Goal: Task Accomplishment & Management: Use online tool/utility

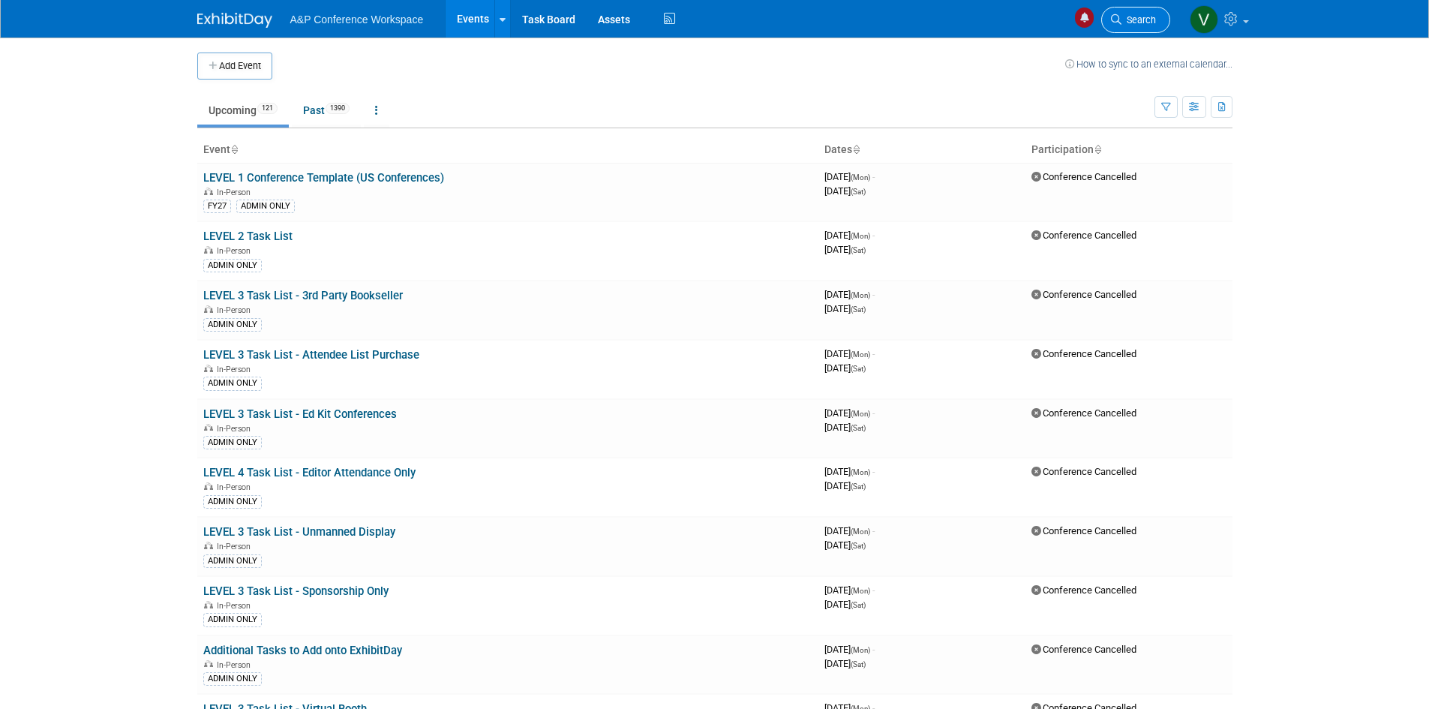
click at [1120, 15] on icon at bounding box center [1116, 19] width 11 height 11
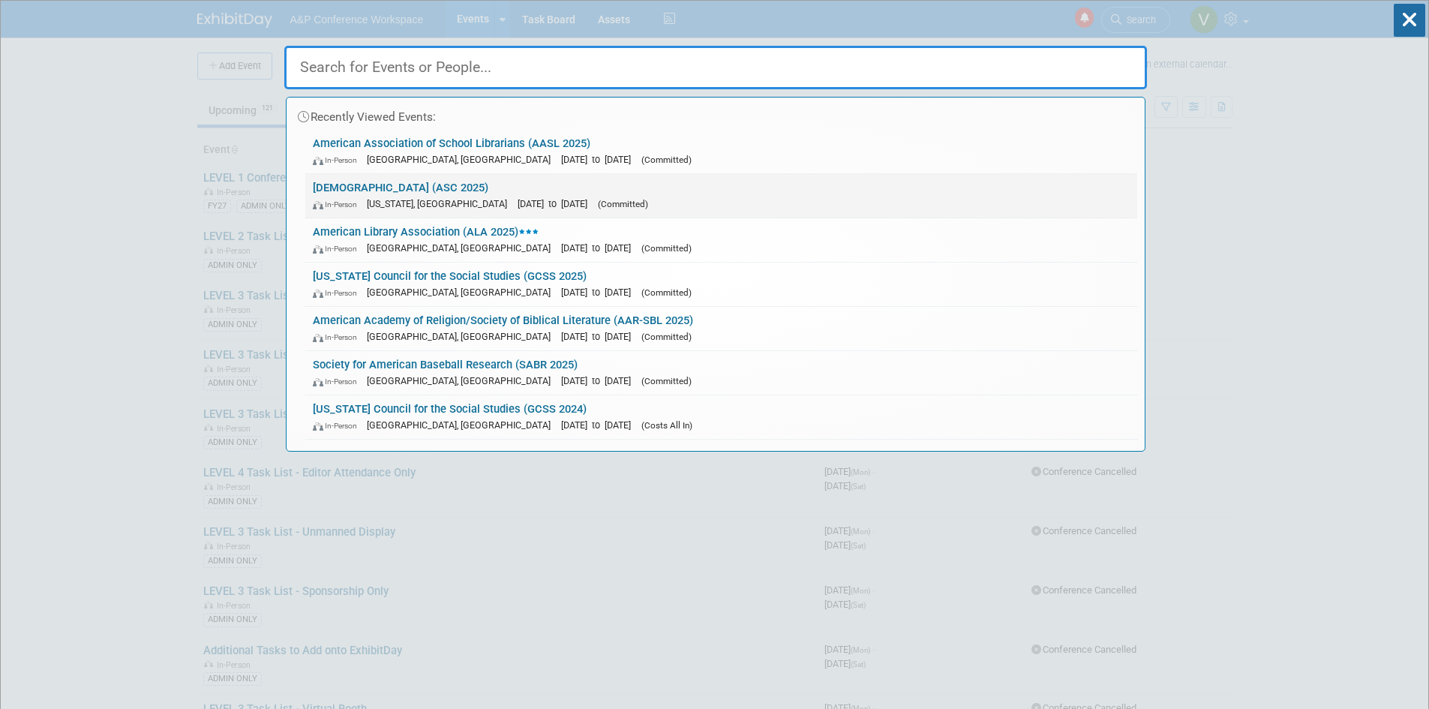
click at [452, 190] on link "[DEMOGRAPHIC_DATA] (ASC 2025) In-Person [US_STATE], [GEOGRAPHIC_DATA] [DATE] to…" at bounding box center [721, 196] width 832 height 44
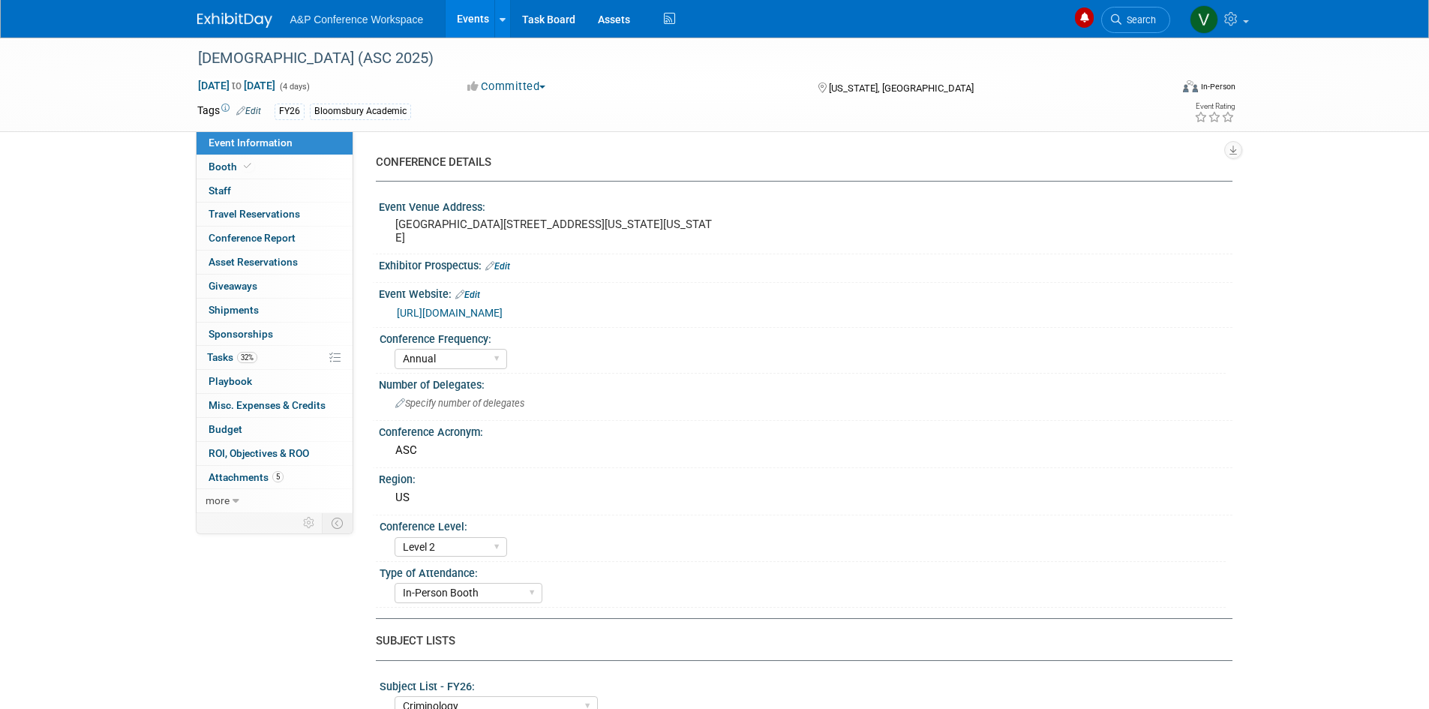
select select "Annual"
select select "Level 2"
select select "In-Person Booth"
select select "Criminology"
select select "Bloomsbury Academic"
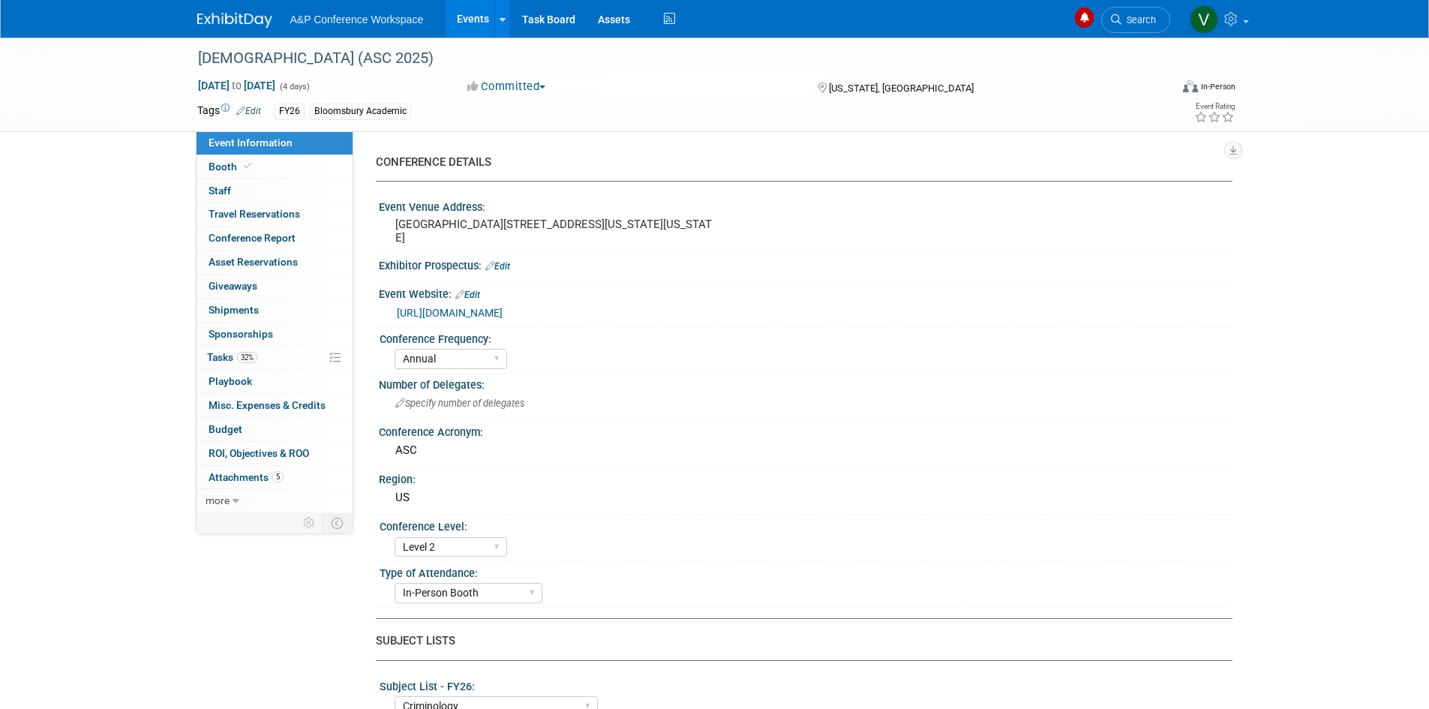
select select "Amanda Oney"
select select "Erika Rollins"
select select "Networking/Commissioning"
click at [226, 356] on span "Tasks 32%" at bounding box center [232, 357] width 50 height 12
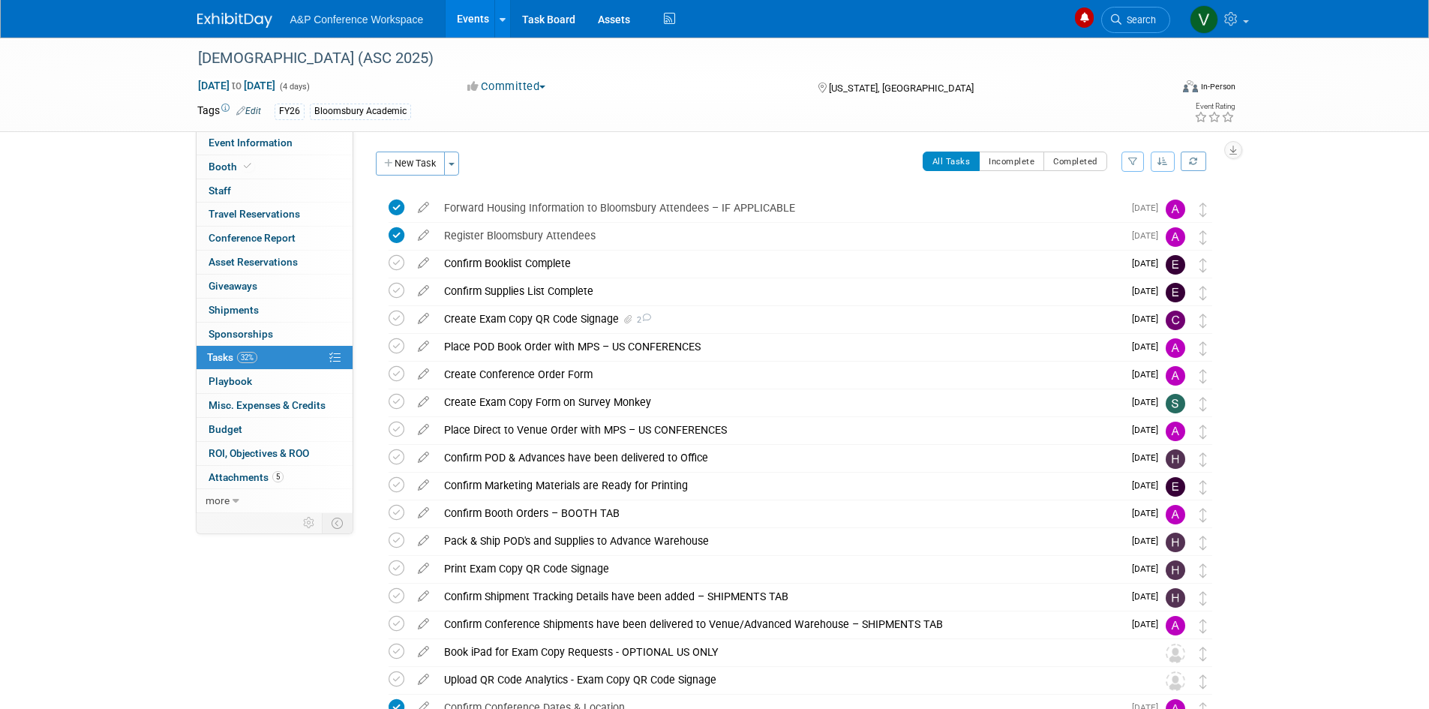
click at [1311, 392] on div "American Society of Criminology (ASC 2025) Nov 12, 2025 to Nov 15, 2025 (4 days…" at bounding box center [714, 593] width 1429 height 1110
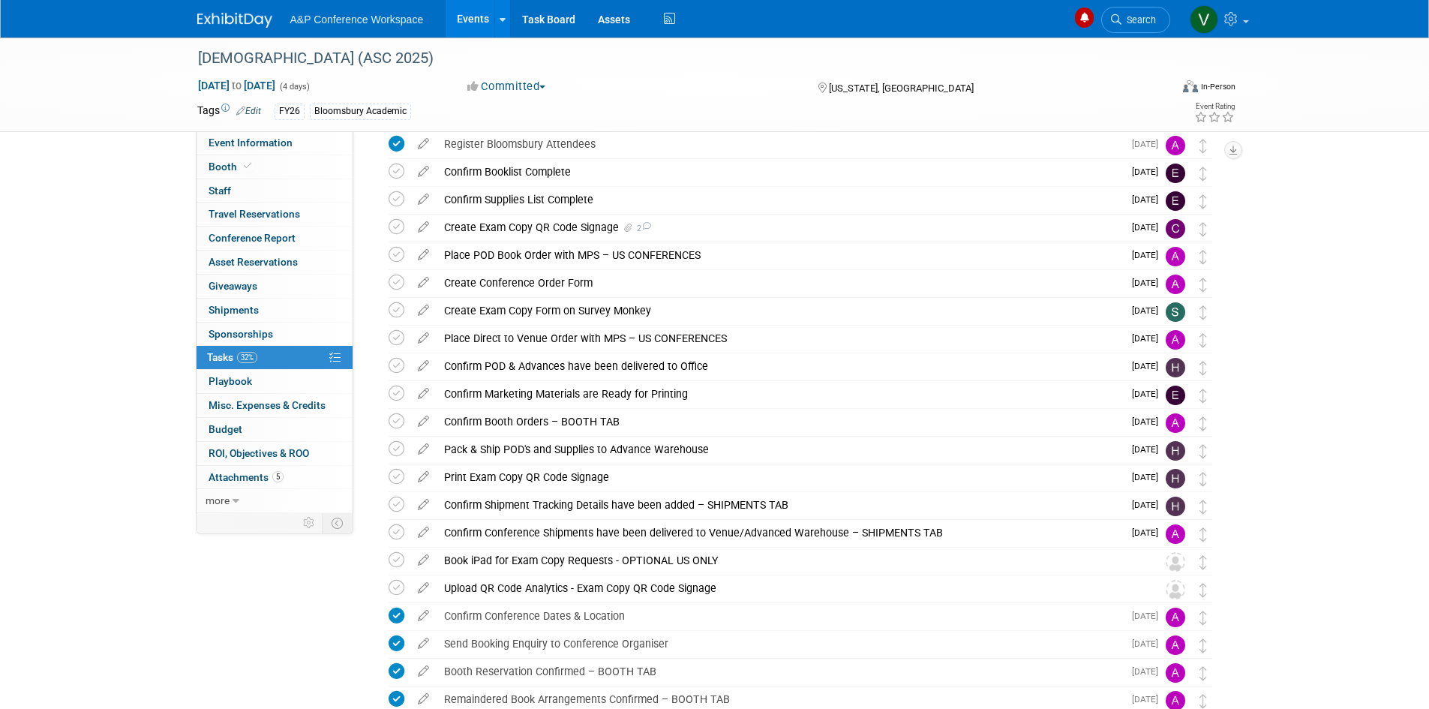
scroll to position [150, 0]
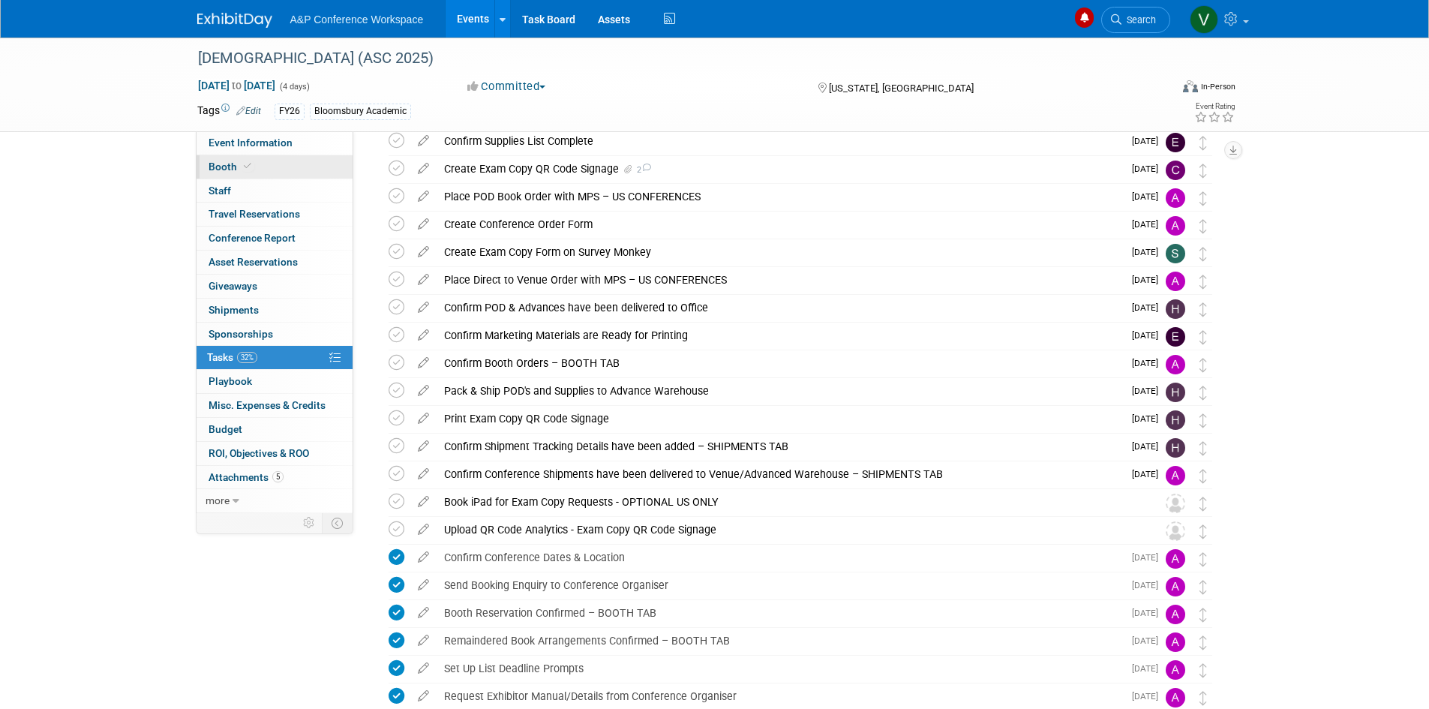
click at [233, 169] on span "Booth" at bounding box center [232, 167] width 46 height 12
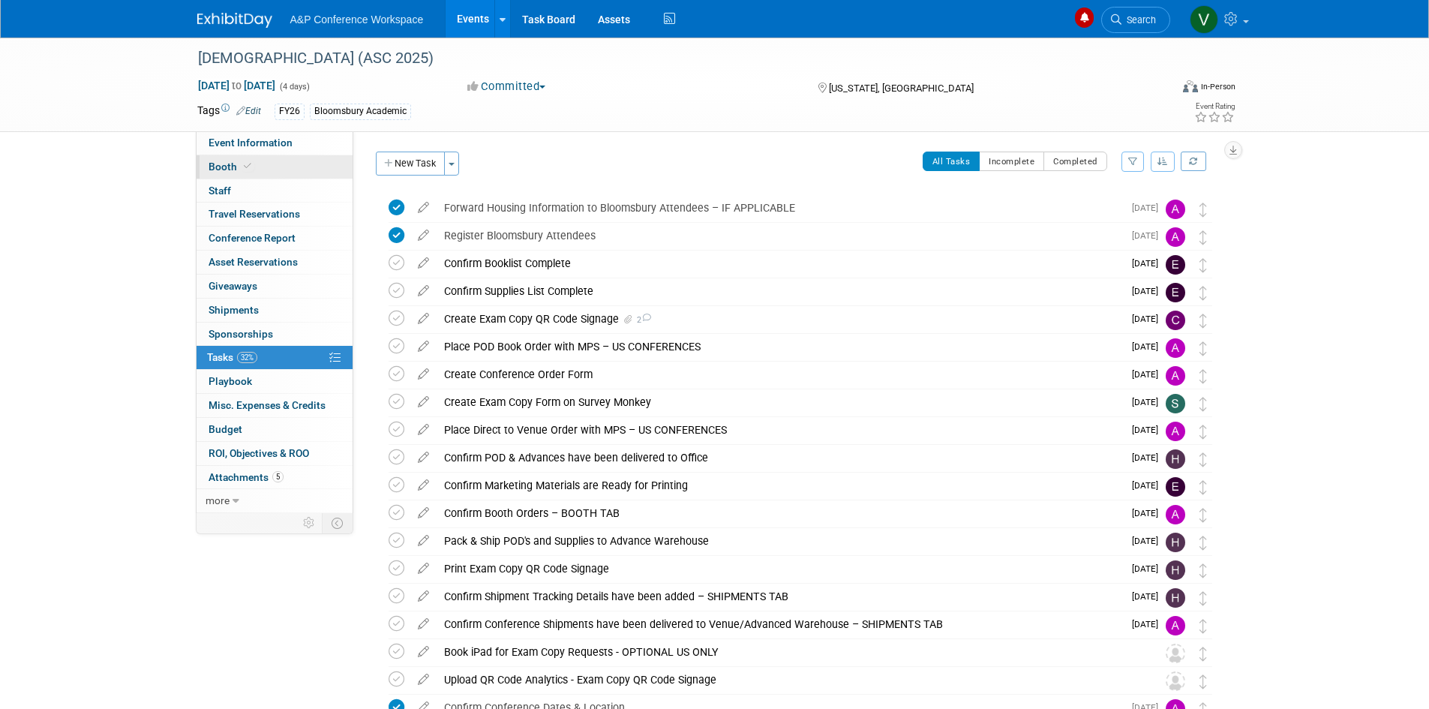
select select "RLKP"
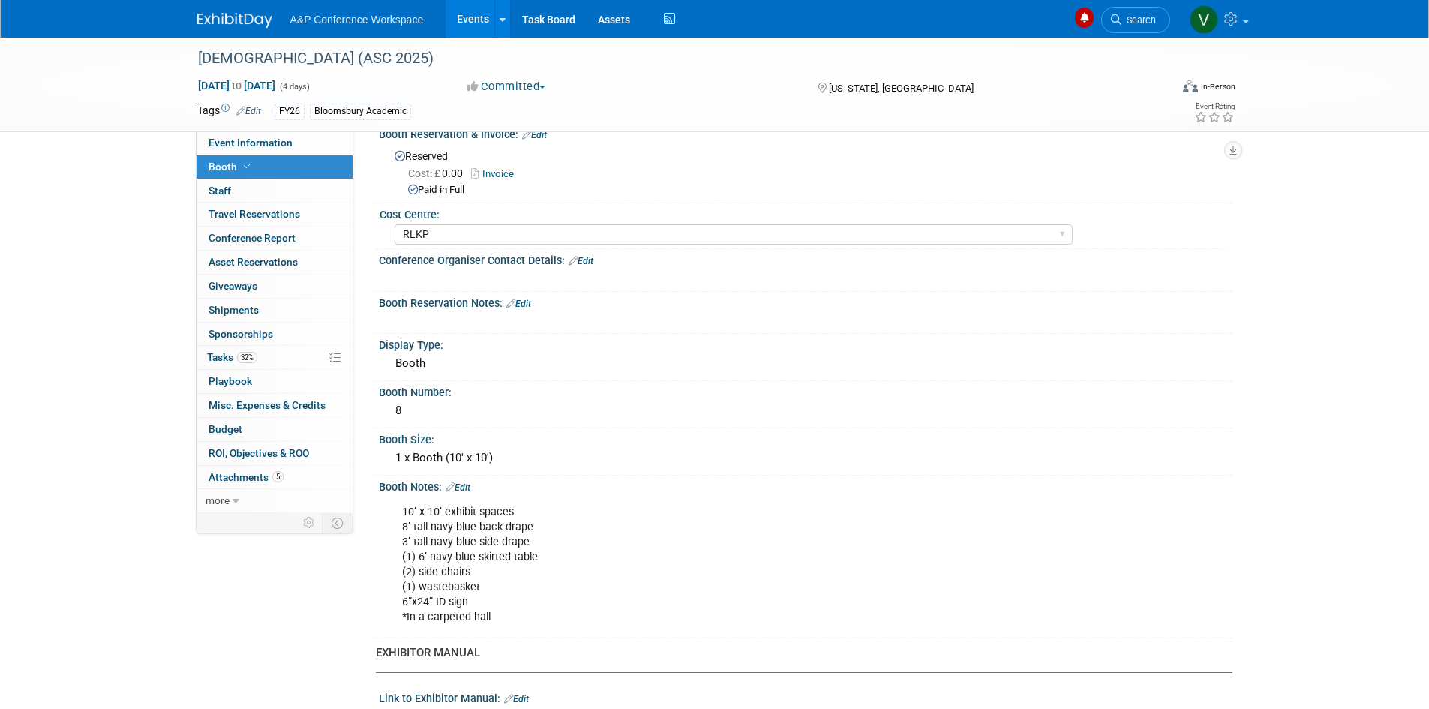
scroll to position [75, 0]
